Goal: Transaction & Acquisition: Purchase product/service

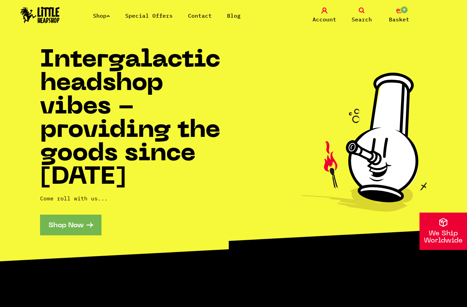
scroll to position [43, 0]
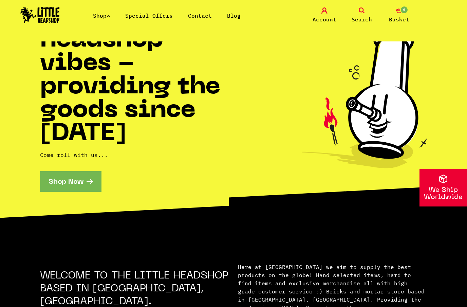
click at [108, 17] on link "Shop" at bounding box center [101, 15] width 17 height 7
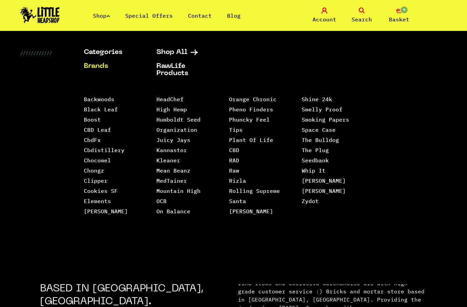
click at [94, 190] on link "Cookies SF" at bounding box center [101, 190] width 34 height 7
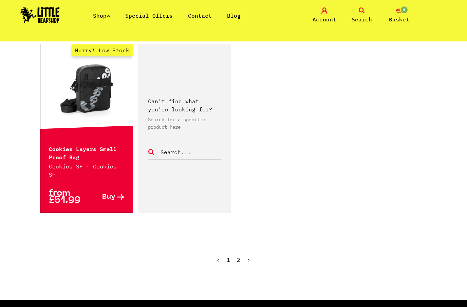
scroll to position [1062, 0]
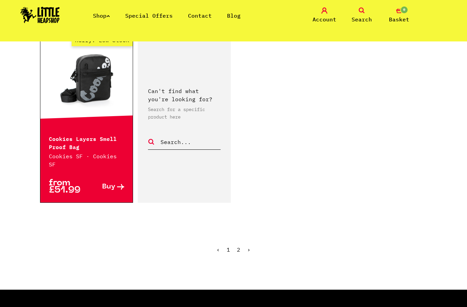
click at [250, 246] on link "›" at bounding box center [248, 249] width 3 height 7
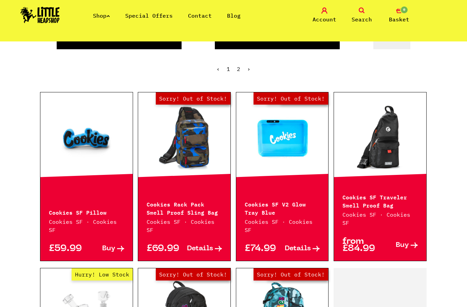
scroll to position [133, 0]
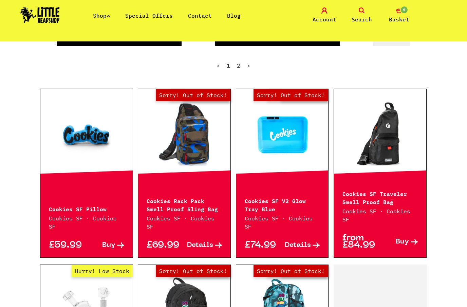
click at [376, 192] on p "Cookies SF Traveler Smell Proof Bag" at bounding box center [380, 197] width 75 height 16
click at [383, 148] on link at bounding box center [380, 135] width 92 height 68
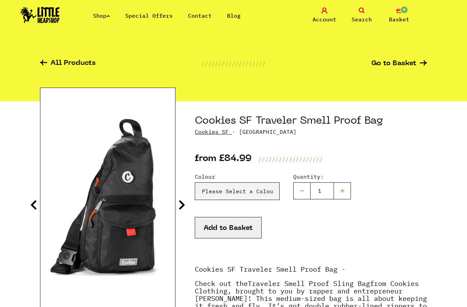
scroll to position [11, 0]
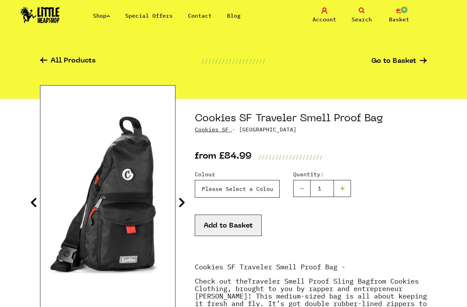
click at [267, 190] on select "Please Select a Colour Black - £84.99 Olive - £84.99" at bounding box center [237, 189] width 85 height 18
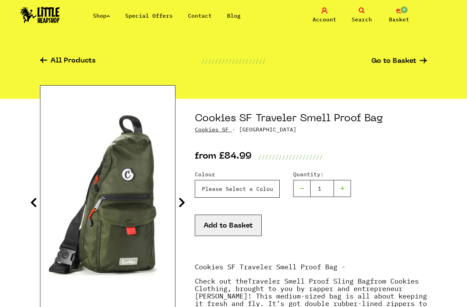
select select "1753"
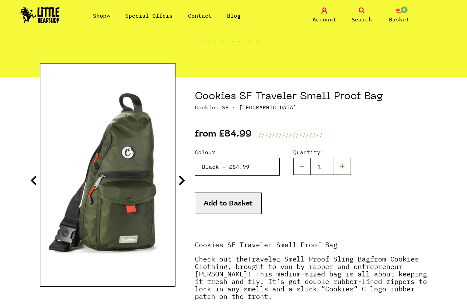
scroll to position [0, 0]
